Goal: Use online tool/utility: Utilize a website feature to perform a specific function

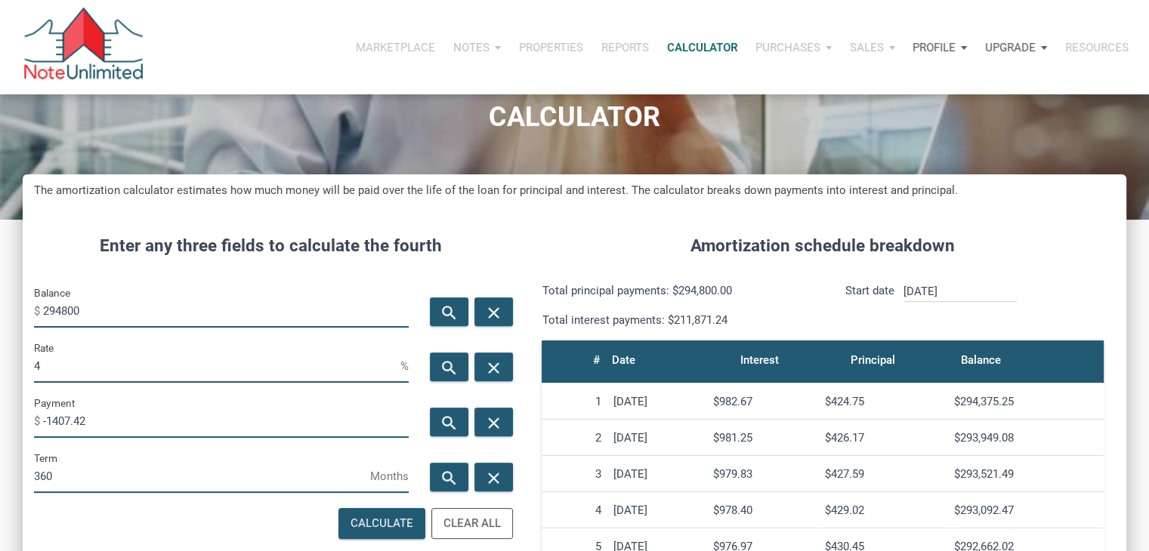
scroll to position [748, 1103]
click at [109, 312] on input "294800" at bounding box center [225, 311] width 365 height 34
type input "125000"
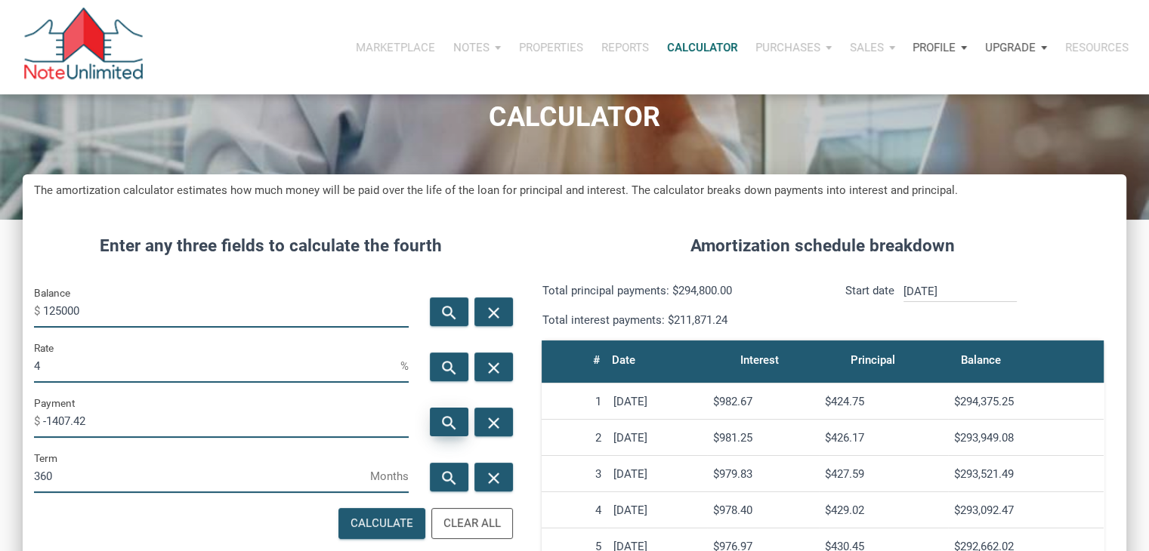
click at [446, 415] on icon "search" at bounding box center [449, 423] width 18 height 19
type input "-596.77"
click at [60, 310] on input "125000" at bounding box center [225, 311] width 365 height 34
type input "123000"
click at [434, 424] on div "search" at bounding box center [449, 422] width 39 height 29
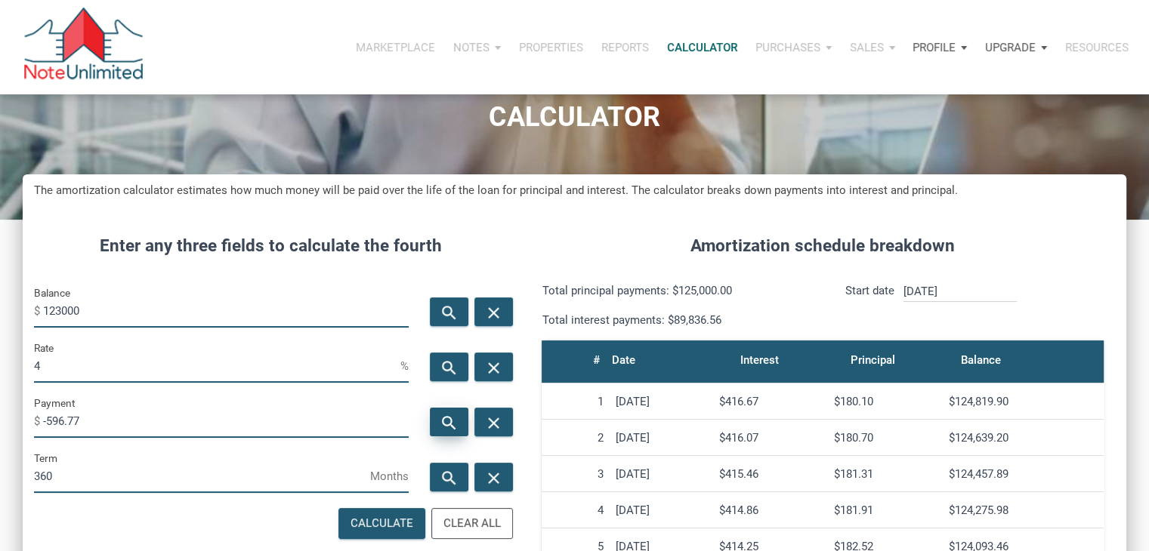
type input "-587.22"
click at [63, 309] on input "123000" at bounding box center [225, 311] width 365 height 34
type input "125000"
click at [213, 363] on input "4" at bounding box center [217, 366] width 366 height 34
type input "3"
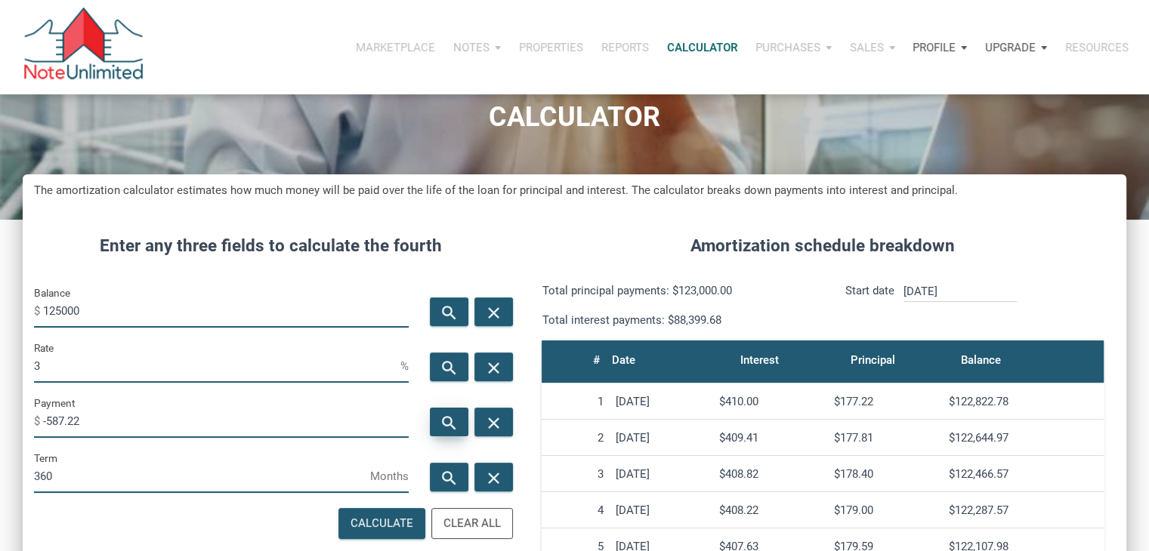
click at [453, 416] on icon "search" at bounding box center [449, 423] width 18 height 19
type input "-527.01"
click at [109, 315] on input "125000" at bounding box center [225, 311] width 365 height 34
type input "193500"
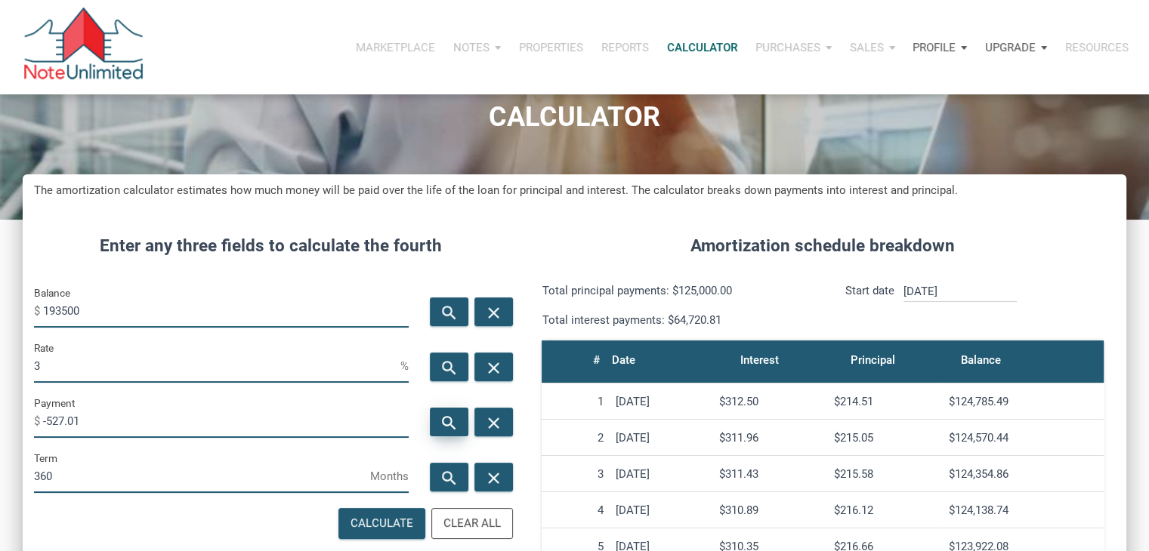
click at [443, 411] on div "search" at bounding box center [449, 422] width 39 height 29
type input "-815.8"
click at [296, 372] on input "3" at bounding box center [217, 366] width 366 height 34
type input "4"
click at [433, 413] on div "search" at bounding box center [449, 422] width 39 height 29
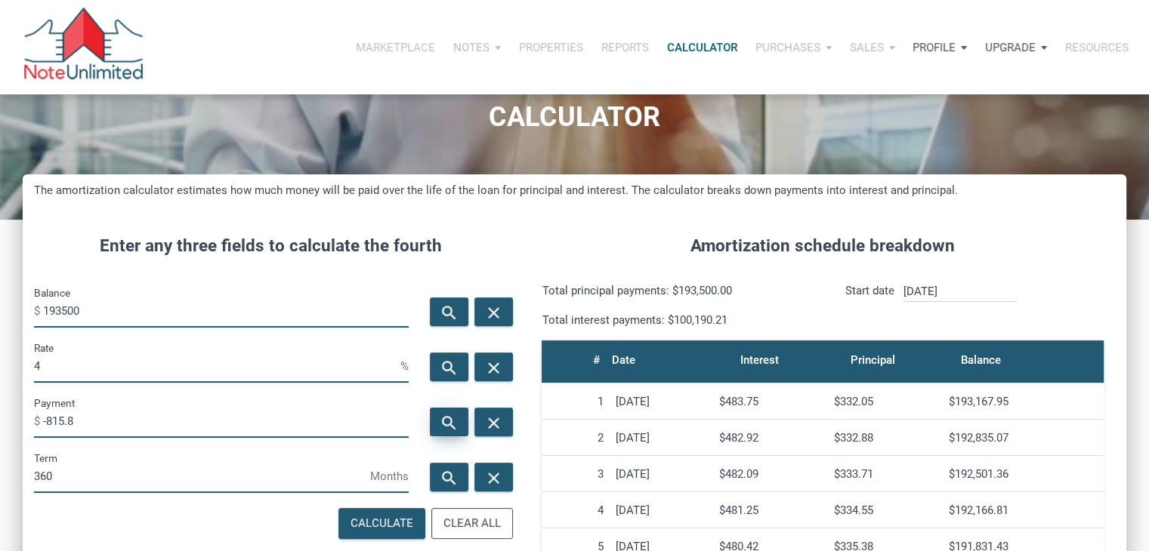
type input "-923.8"
click at [219, 347] on div "Rate 4 %" at bounding box center [221, 361] width 375 height 44
click at [197, 366] on input "4" at bounding box center [217, 366] width 366 height 34
type input "6"
type input "5"
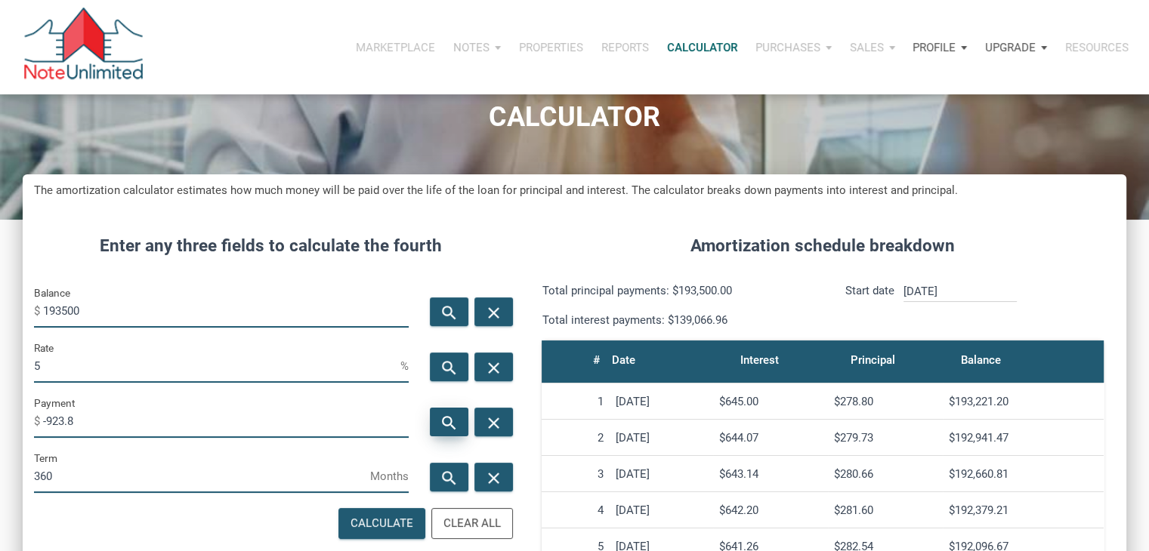
click at [441, 412] on div "search" at bounding box center [449, 422] width 39 height 29
type input "-1038.75"
click at [145, 364] on input "5" at bounding box center [217, 366] width 366 height 34
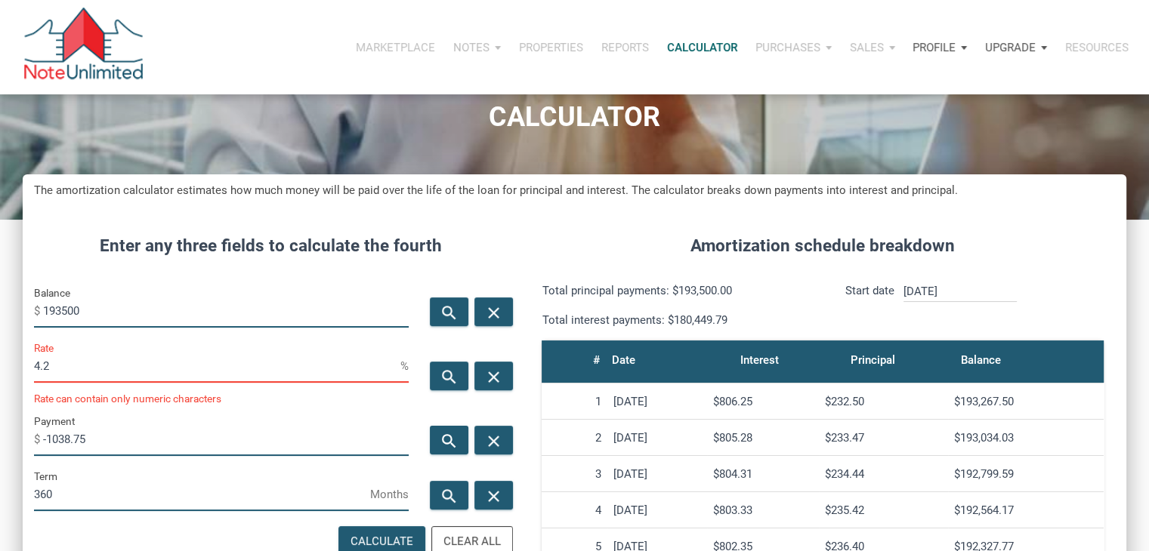
scroll to position [754393, 754038]
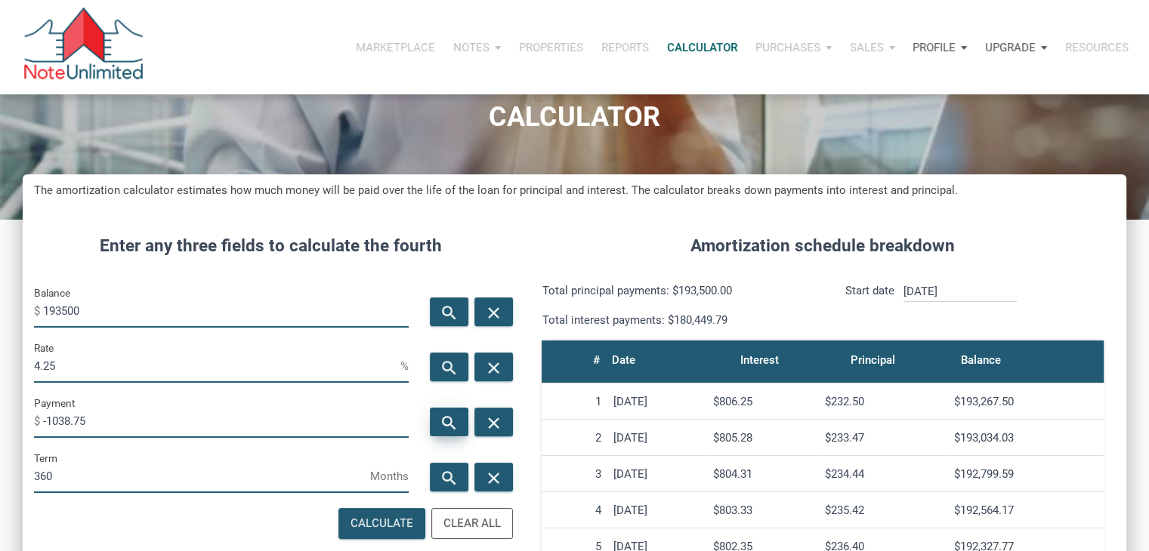
type input "4.25"
click at [459, 422] on div "search" at bounding box center [449, 422] width 39 height 29
type input "-951.9"
